Goal: Complete application form

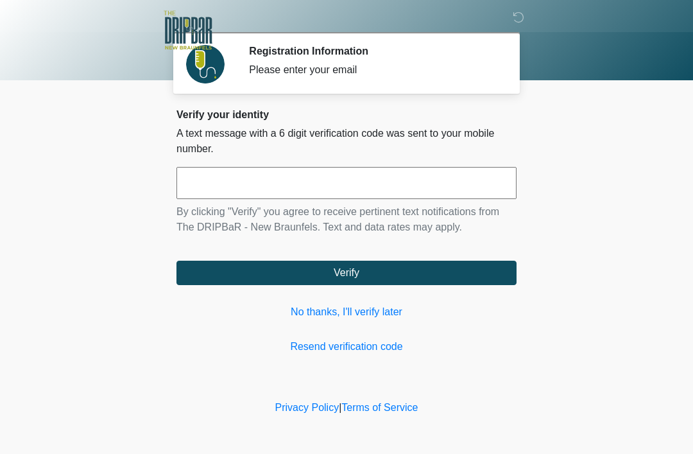
click at [387, 306] on link "No thanks, I'll verify later" at bounding box center [347, 311] width 340 height 15
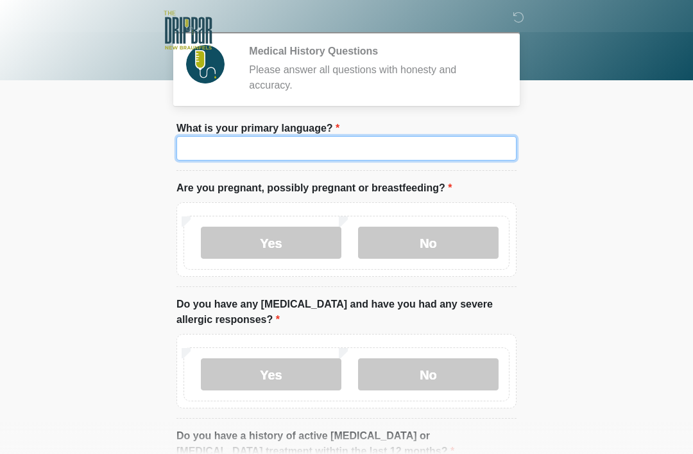
click at [416, 149] on input "What is your primary language?" at bounding box center [347, 148] width 340 height 24
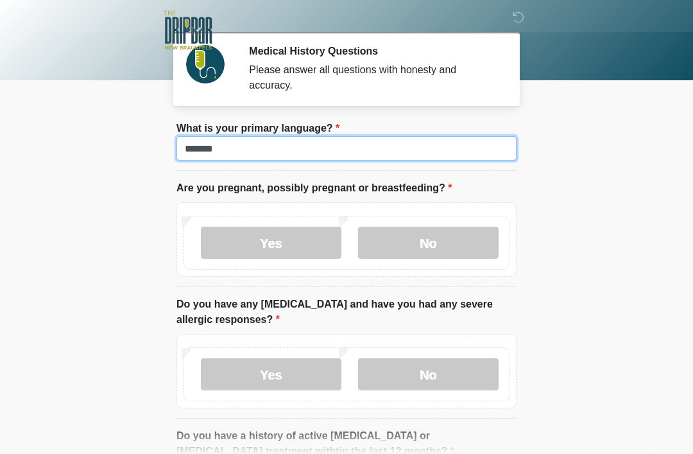
type input "*******"
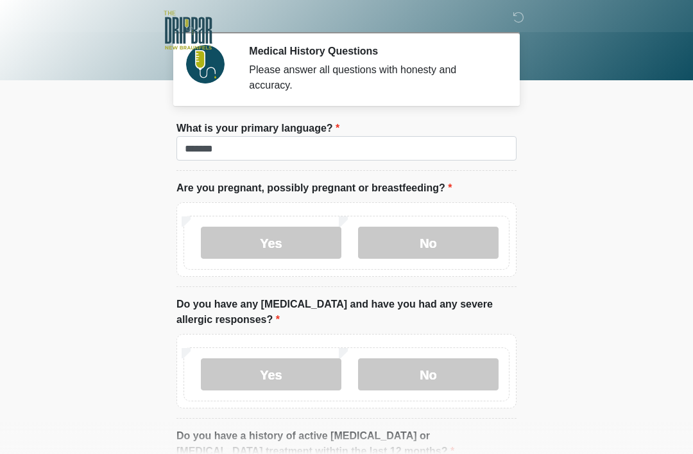
click at [456, 235] on label "No" at bounding box center [428, 243] width 141 height 32
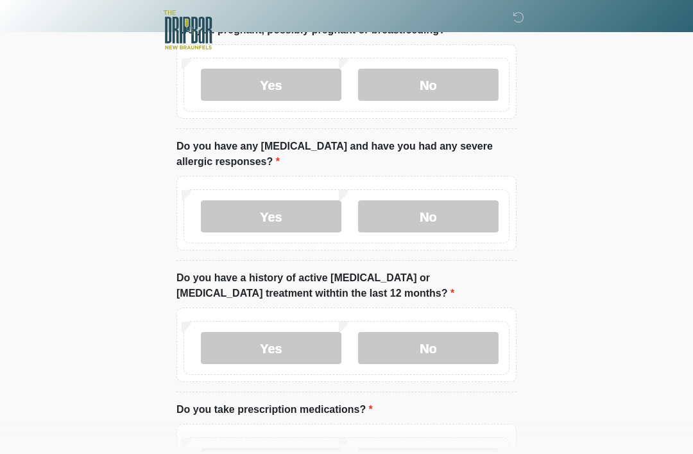
scroll to position [159, 0]
click at [458, 212] on label "No" at bounding box center [428, 216] width 141 height 32
click at [435, 342] on label "No" at bounding box center [428, 347] width 141 height 32
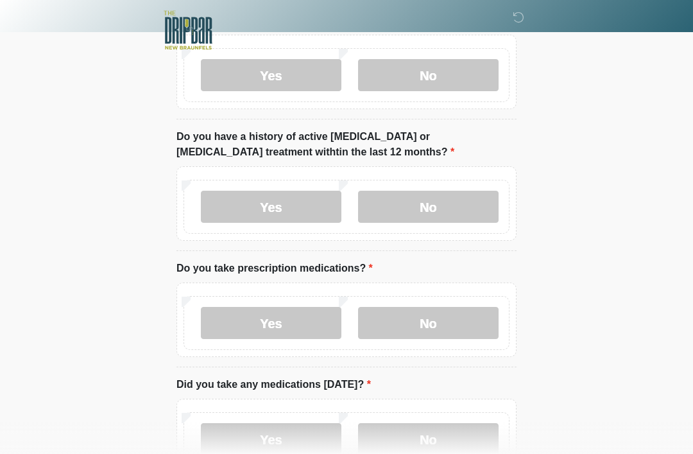
scroll to position [304, 0]
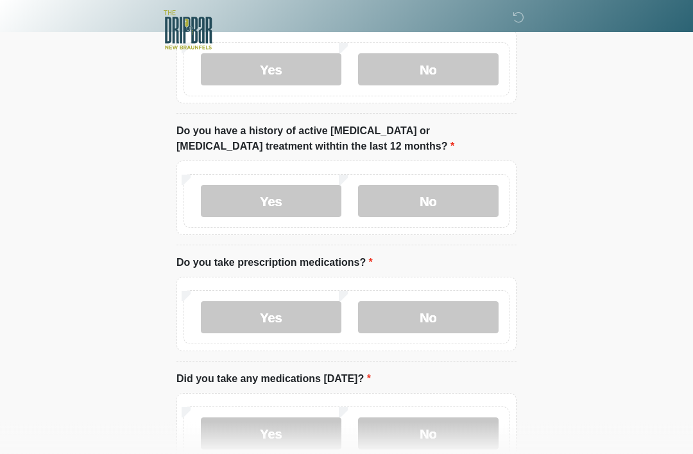
click at [309, 306] on label "Yes" at bounding box center [271, 318] width 141 height 32
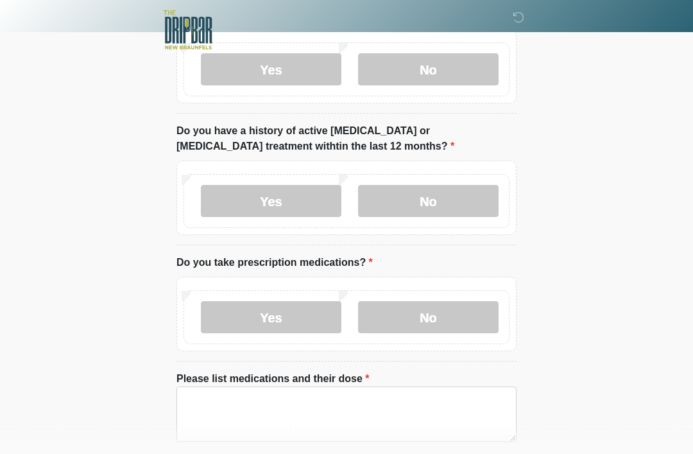
scroll to position [305, 0]
click at [248, 400] on textarea "Please list medications and their dose" at bounding box center [347, 413] width 340 height 55
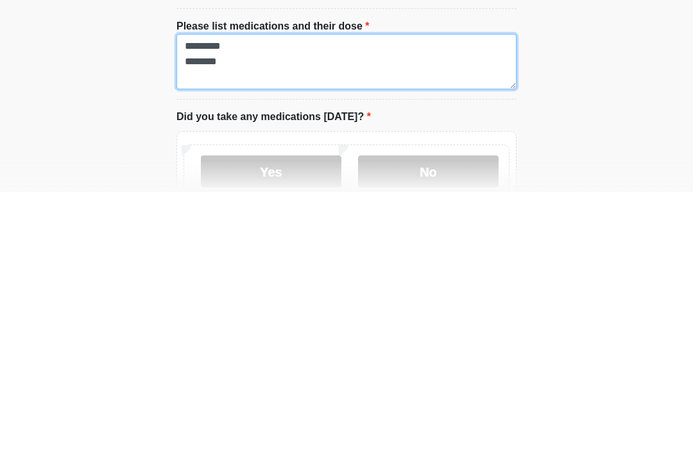
scroll to position [397, 0]
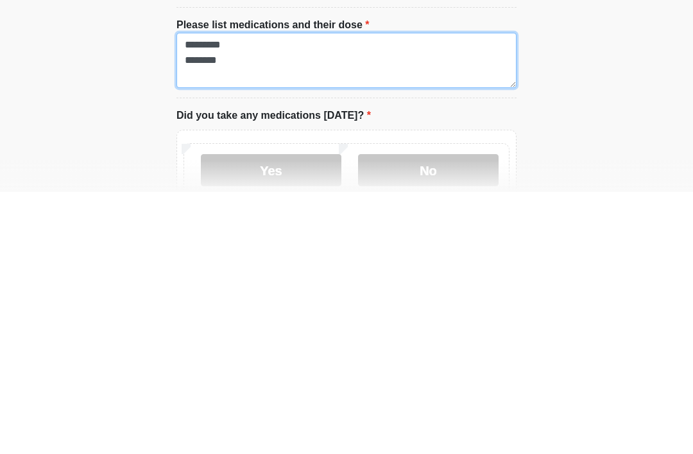
type textarea "********* *******"
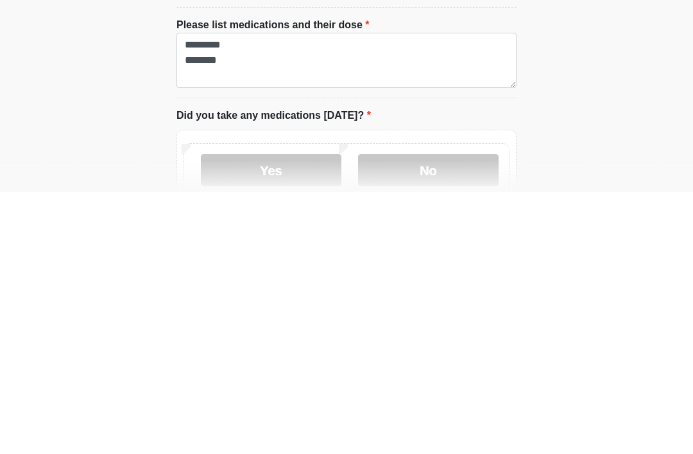
click at [446, 416] on label "No" at bounding box center [428, 432] width 141 height 32
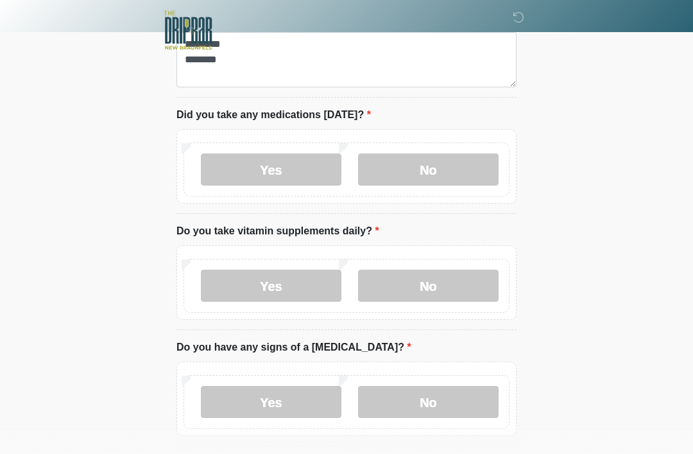
click at [298, 288] on label "Yes" at bounding box center [271, 286] width 141 height 32
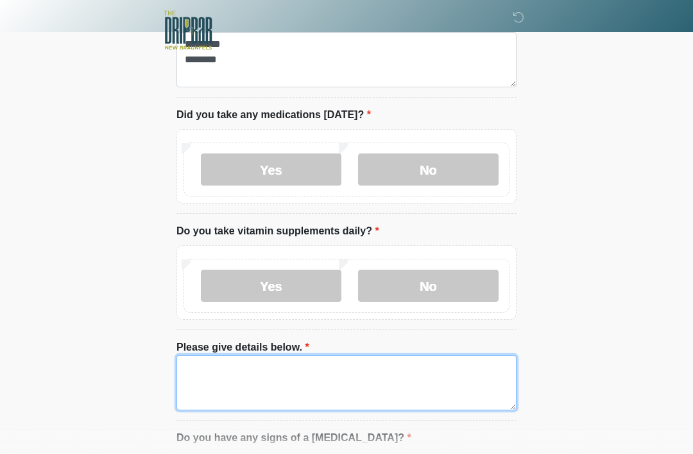
click at [216, 377] on textarea "Please give details below." at bounding box center [347, 382] width 340 height 55
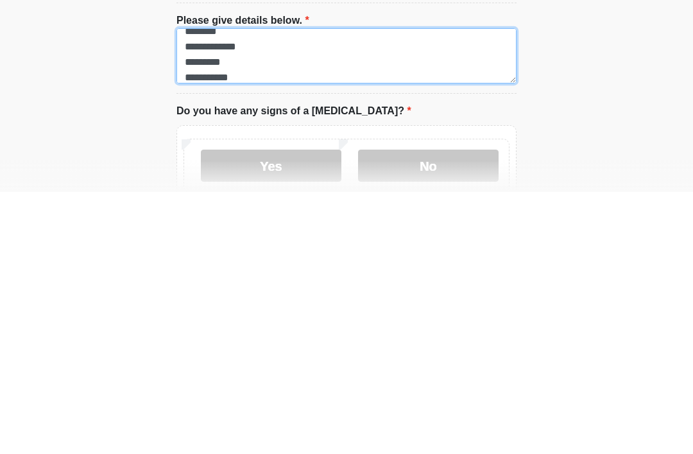
scroll to position [732, 0]
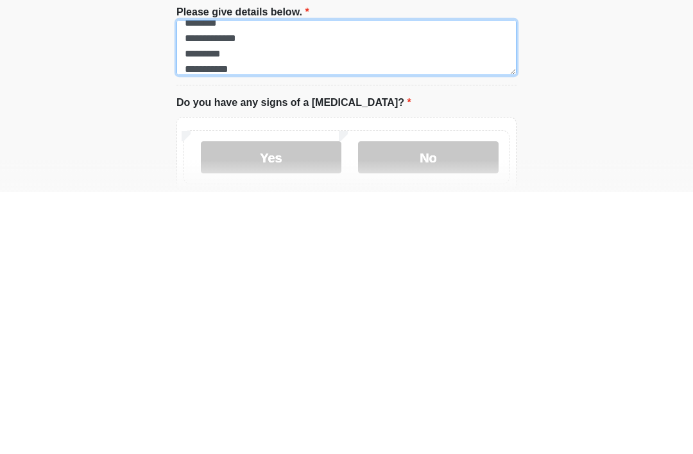
type textarea "**********"
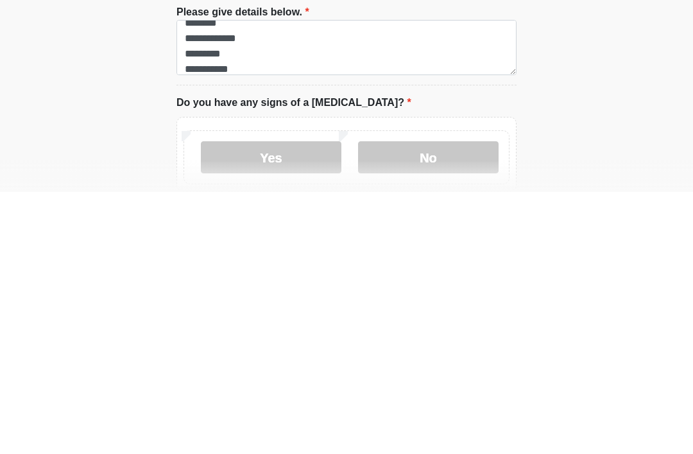
click at [445, 403] on label "No" at bounding box center [428, 419] width 141 height 32
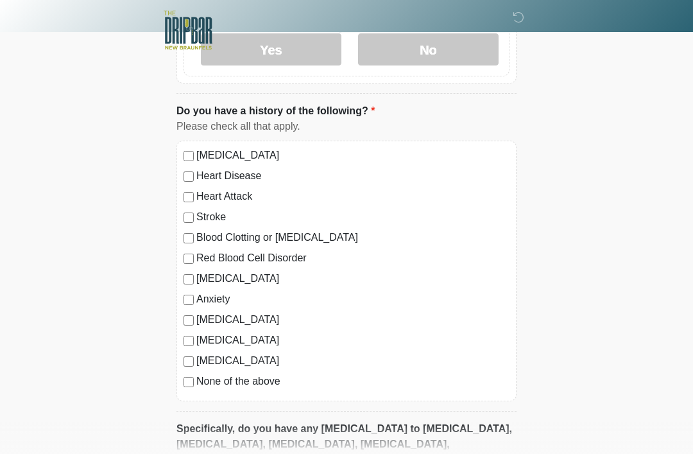
scroll to position [1103, 0]
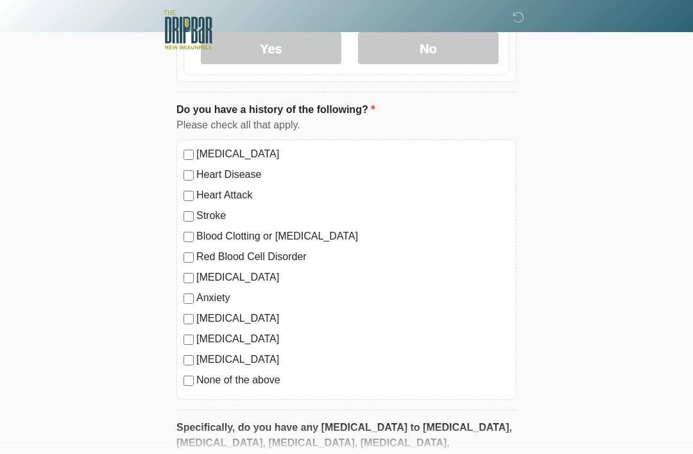
click at [193, 352] on div "Diabetes" at bounding box center [347, 359] width 326 height 15
click at [219, 352] on label "Diabetes" at bounding box center [352, 359] width 313 height 15
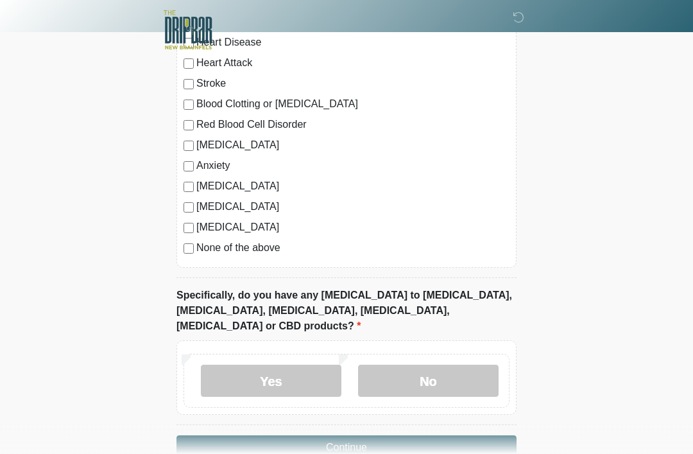
scroll to position [1250, 0]
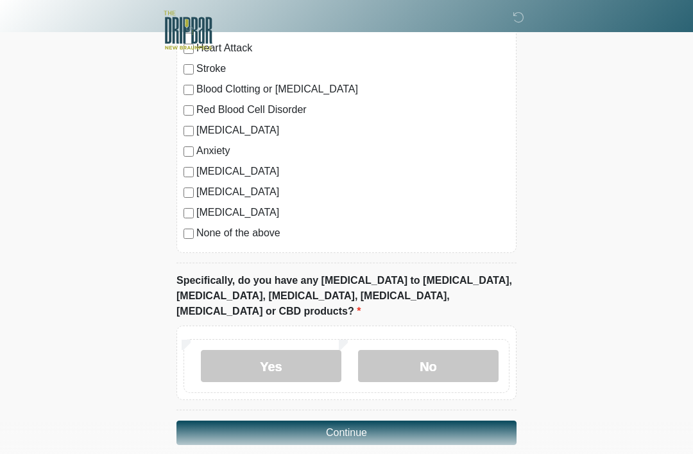
click at [441, 350] on label "No" at bounding box center [428, 366] width 141 height 32
click at [442, 420] on button "Continue" at bounding box center [347, 432] width 340 height 24
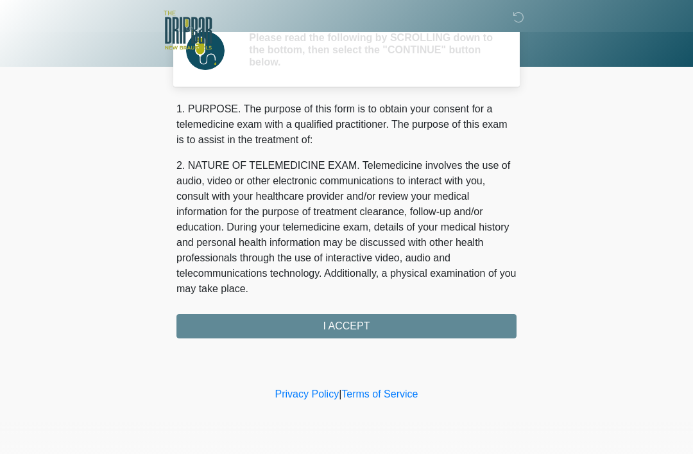
scroll to position [0, 0]
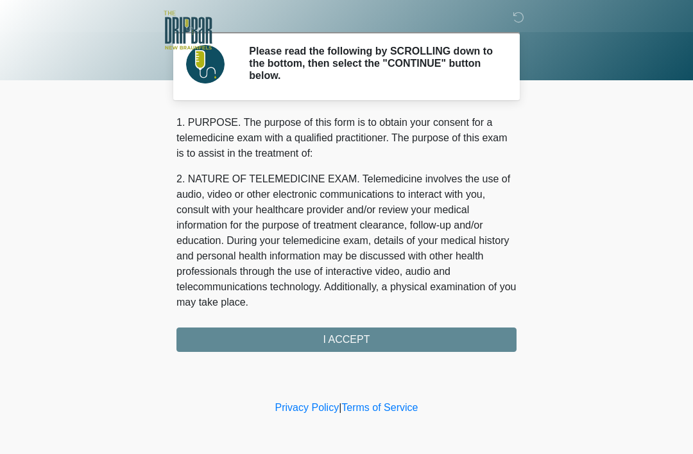
click at [435, 340] on div "1. PURPOSE. The purpose of this form is to obtain your consent for a telemedici…" at bounding box center [347, 233] width 340 height 237
click at [346, 337] on div "1. PURPOSE. The purpose of this form is to obtain your consent for a telemedici…" at bounding box center [347, 233] width 340 height 237
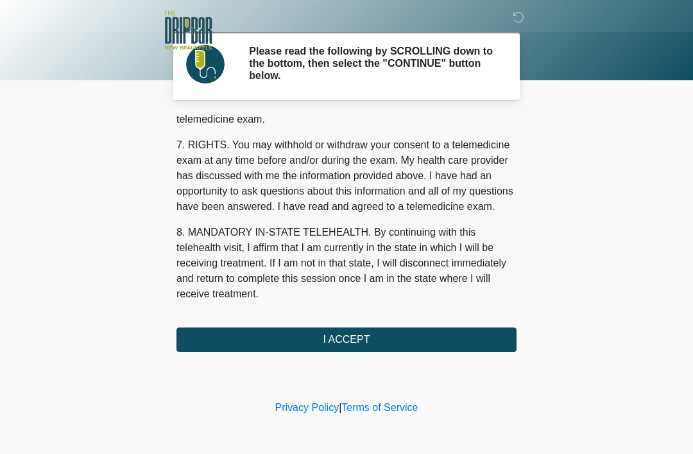
scroll to position [563, 0]
click at [368, 340] on button "I ACCEPT" at bounding box center [347, 339] width 340 height 24
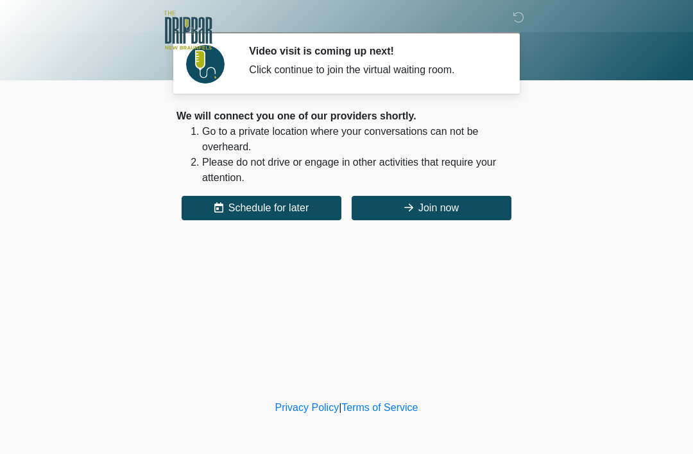
click at [435, 200] on button "Join now" at bounding box center [432, 208] width 160 height 24
